Goal: Task Accomplishment & Management: Manage account settings

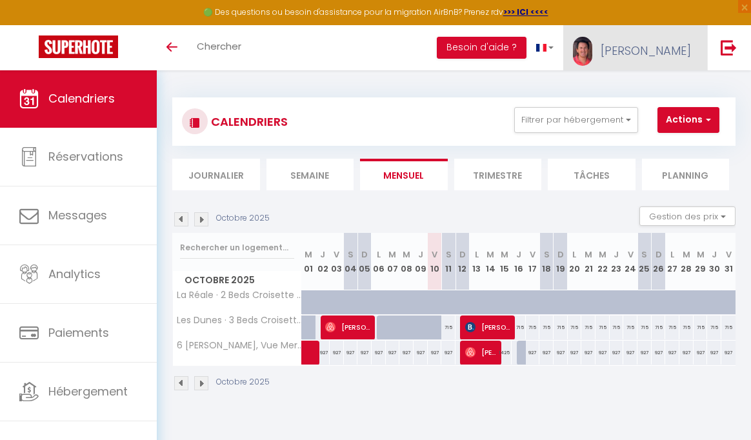
click at [657, 41] on link "[PERSON_NAME]" at bounding box center [635, 47] width 144 height 45
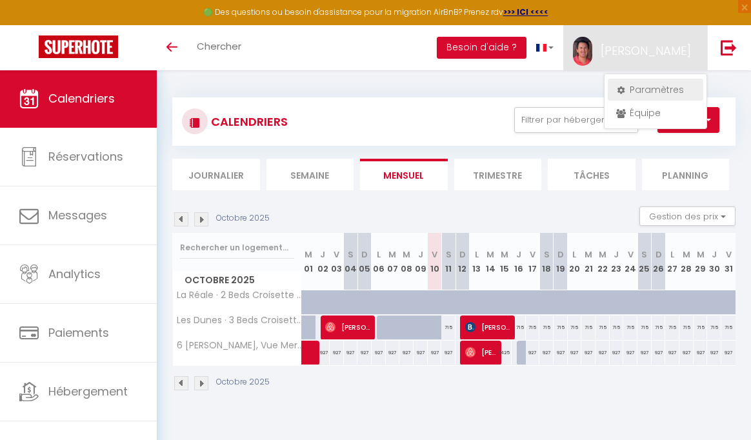
click at [654, 86] on link "Paramètres" at bounding box center [655, 90] width 95 height 22
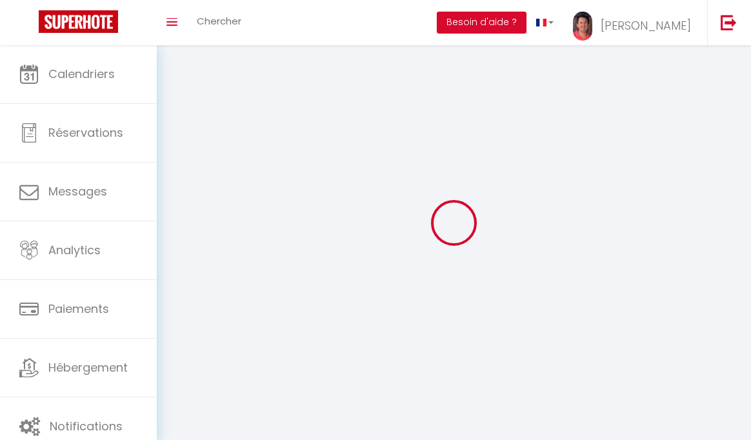
type input "[PERSON_NAME]"
type input "JEANNEAU"
type input "0667687440"
type input "[STREET_ADDRESS][PERSON_NAME]"
type input "75012"
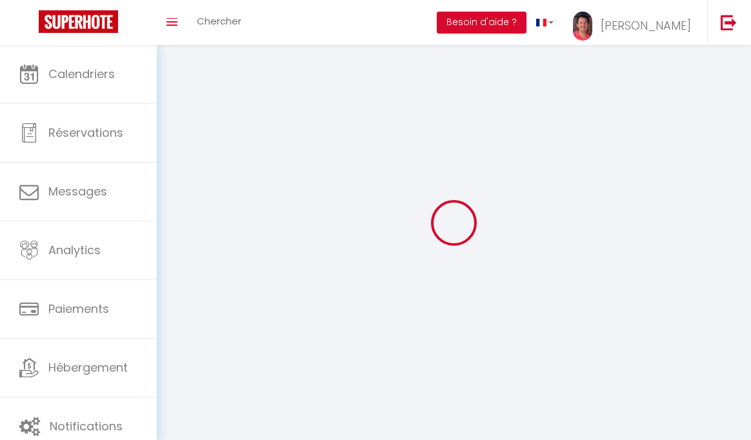
type input "[GEOGRAPHIC_DATA]"
type input "KFvUFuhIHhhHEJaP3TnHFeTEr"
type input "zH3egTBUw3uJ5n2XZhd3OhYgK"
type input "[URL][DOMAIN_NAME]"
select select "28"
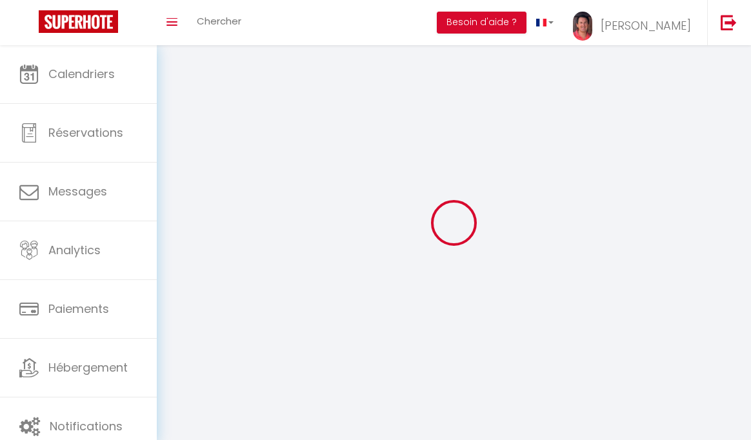
select select "fr"
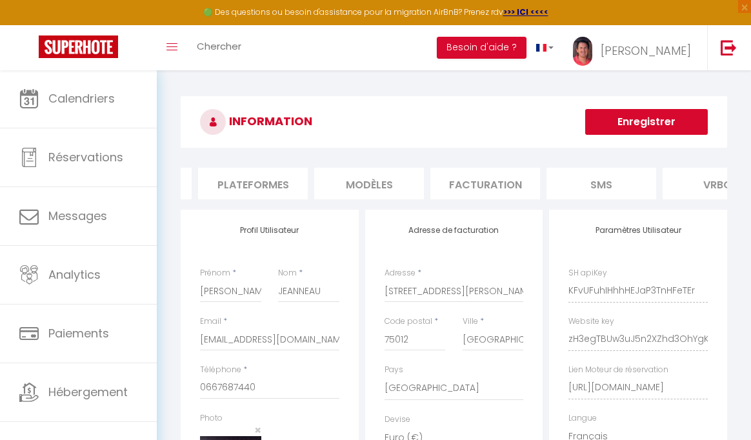
scroll to position [0, 234]
click at [503, 180] on li "Facturation" at bounding box center [466, 184] width 110 height 32
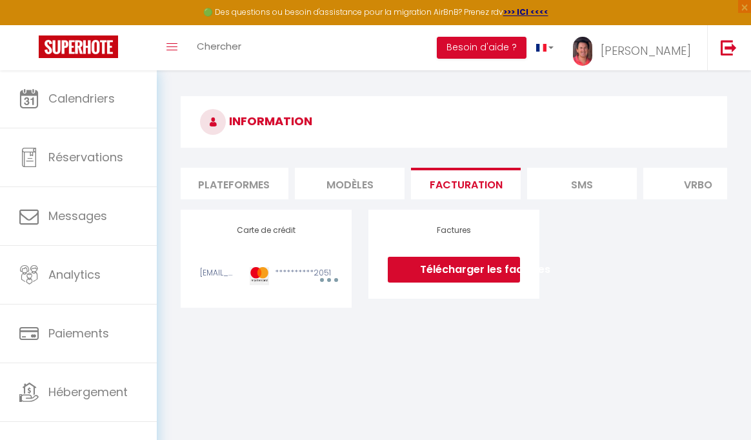
click at [324, 288] on button "button" at bounding box center [328, 279] width 34 height 25
click at [315, 317] on link "Modifier" at bounding box center [310, 310] width 63 height 21
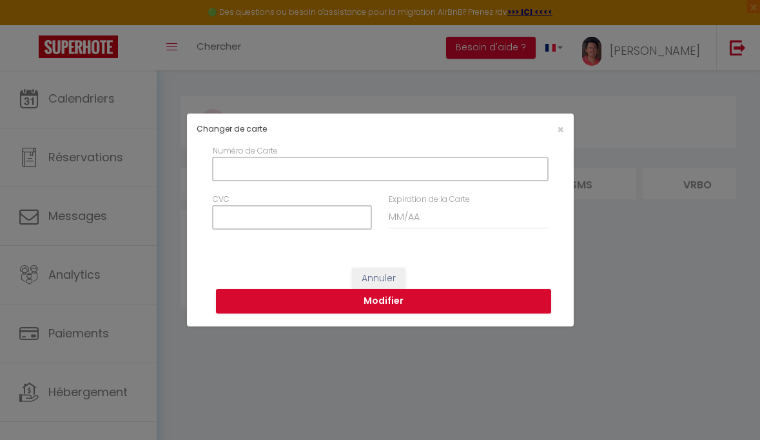
click at [283, 173] on input "Numéro de Carte" at bounding box center [380, 168] width 335 height 23
type input "[CREDIT_CARD_NUMBER]"
click at [264, 213] on input "CVC" at bounding box center [292, 217] width 159 height 23
type input "668"
click at [395, 215] on input "Expiration de la Carte" at bounding box center [468, 217] width 159 height 23
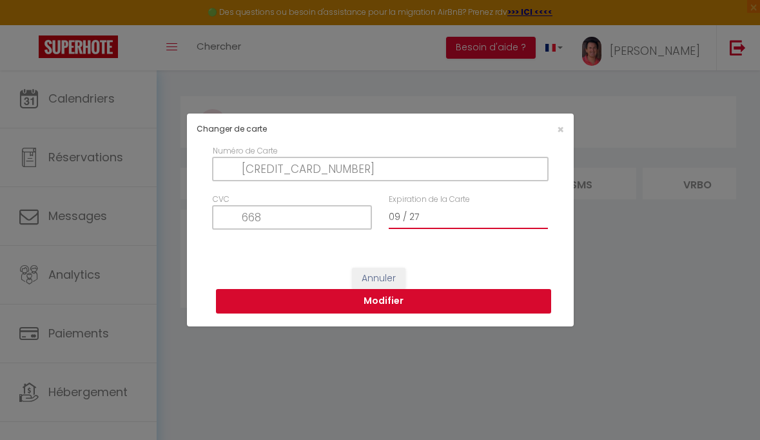
type input "09 / 27"
click at [388, 299] on button "Modifier" at bounding box center [383, 301] width 335 height 25
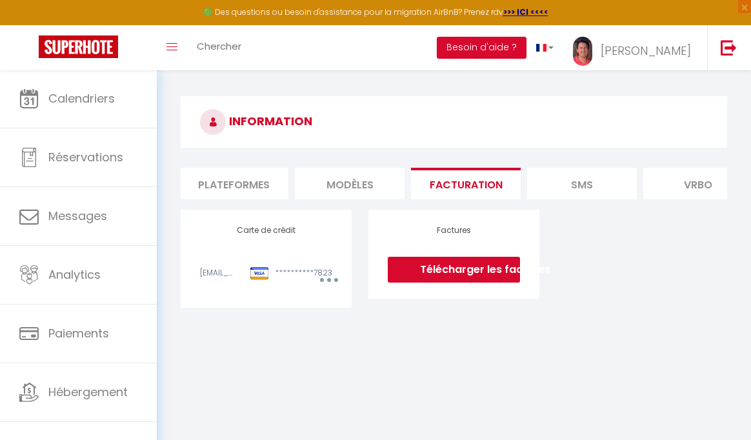
click at [480, 278] on link "Télécharger les factures" at bounding box center [454, 270] width 132 height 26
click at [339, 288] on button "button" at bounding box center [328, 279] width 34 height 25
click at [589, 279] on div "**********" at bounding box center [453, 259] width 563 height 98
